Goal: Task Accomplishment & Management: Use online tool/utility

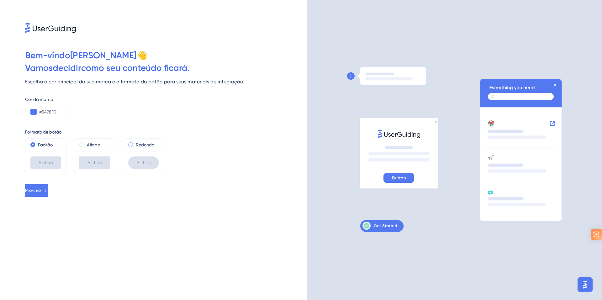
click at [129, 145] on span at bounding box center [130, 144] width 5 height 5
click at [135, 143] on input "radio" at bounding box center [135, 143] width 0 height 0
click at [35, 146] on div "Padrão" at bounding box center [45, 145] width 31 height 8
click at [48, 192] on icon at bounding box center [46, 191] width 6 height 6
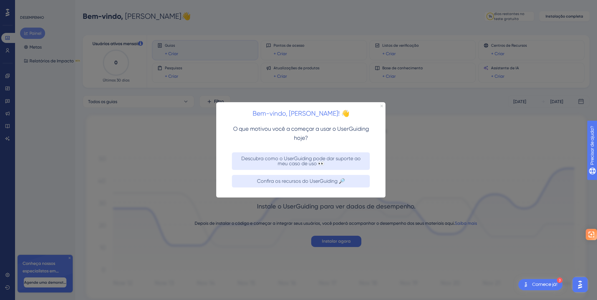
click at [381, 105] on icon "Fechar visualização" at bounding box center [382, 106] width 3 height 3
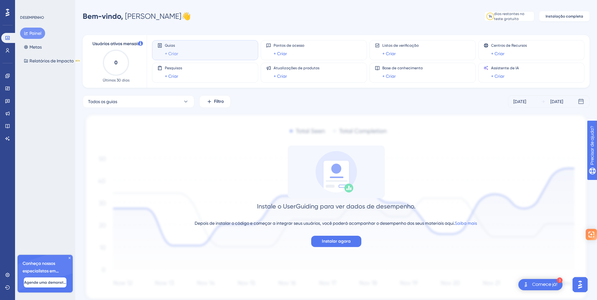
click at [170, 53] on font "+ Criar" at bounding box center [171, 53] width 13 height 5
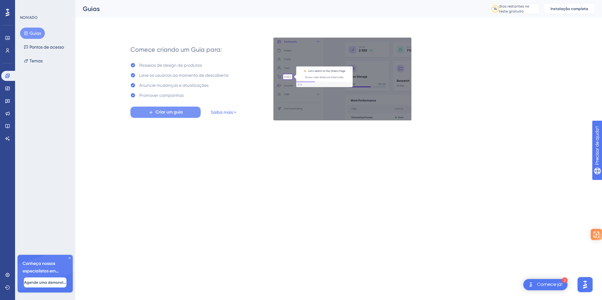
click at [169, 110] on font "Criar um guia" at bounding box center [169, 111] width 27 height 5
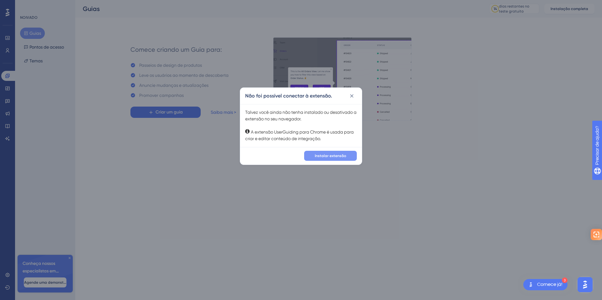
click at [332, 154] on font "Instalar extensão" at bounding box center [330, 156] width 31 height 4
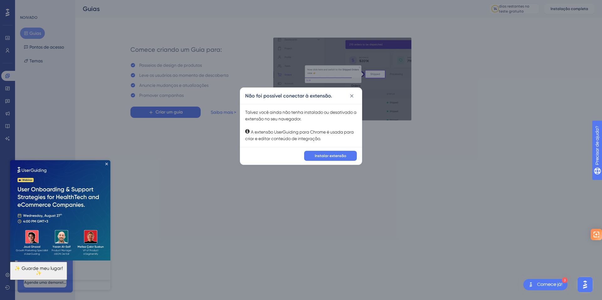
click at [107, 161] on img at bounding box center [60, 210] width 100 height 100
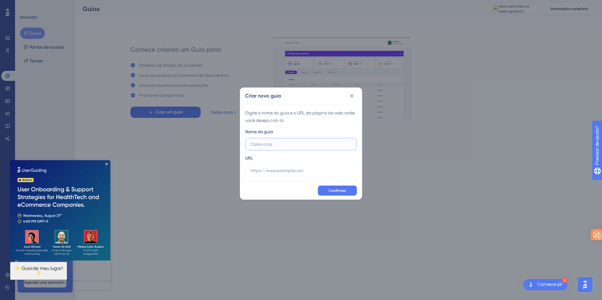
click at [278, 147] on input "text" at bounding box center [301, 144] width 101 height 7
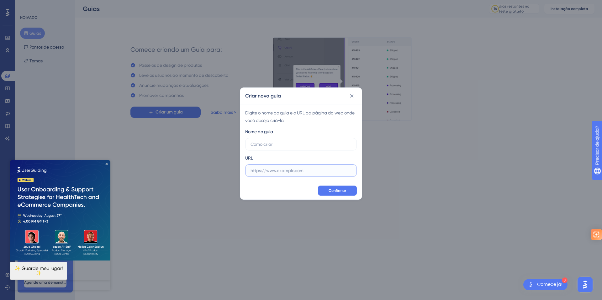
click at [286, 168] on input "text" at bounding box center [301, 170] width 101 height 7
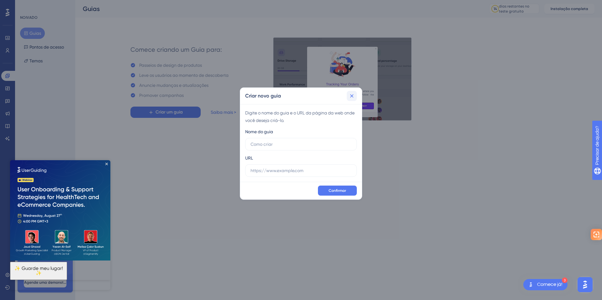
click at [352, 97] on icon at bounding box center [352, 96] width 6 height 6
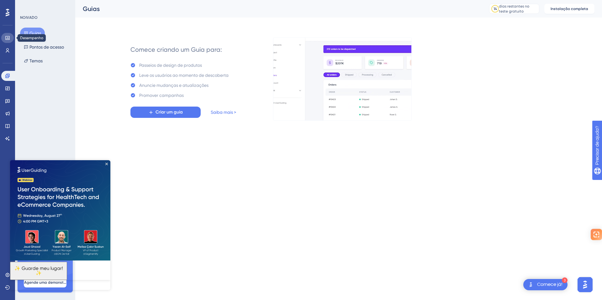
click at [1, 38] on link at bounding box center [7, 38] width 13 height 10
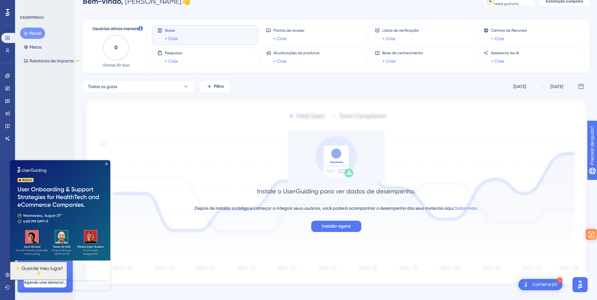
scroll to position [23, 0]
